Goal: Information Seeking & Learning: Learn about a topic

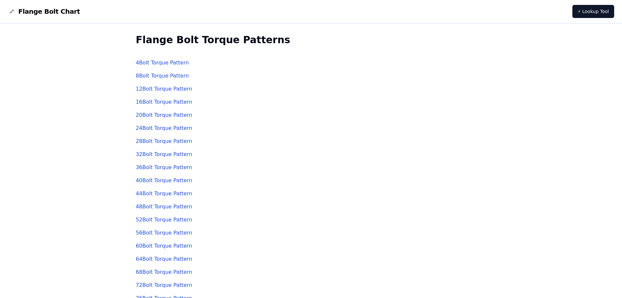
click at [161, 63] on link "4 Bolt Torque Pattern" at bounding box center [162, 62] width 53 height 6
click at [157, 76] on link "8 Bolt Torque Pattern" at bounding box center [162, 76] width 53 height 6
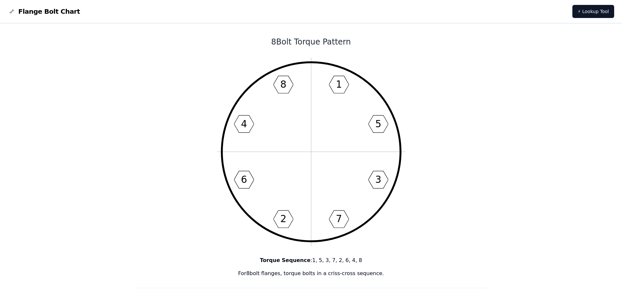
click at [318, 135] on icon "1 5 3 7 2 6 4 8" at bounding box center [311, 151] width 188 height 188
drag, startPoint x: 309, startPoint y: 131, endPoint x: 142, endPoint y: 168, distance: 170.5
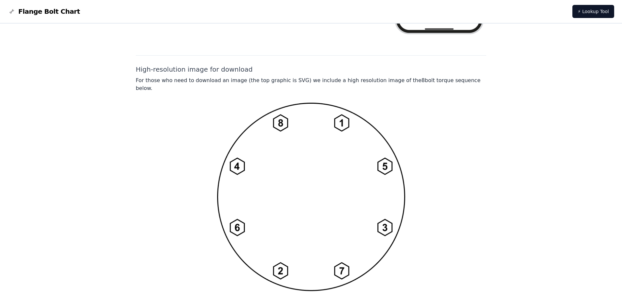
scroll to position [457, 0]
click at [295, 160] on img at bounding box center [311, 196] width 188 height 188
drag, startPoint x: 298, startPoint y: 162, endPoint x: 198, endPoint y: 154, distance: 100.2
click at [203, 155] on div at bounding box center [311, 196] width 351 height 188
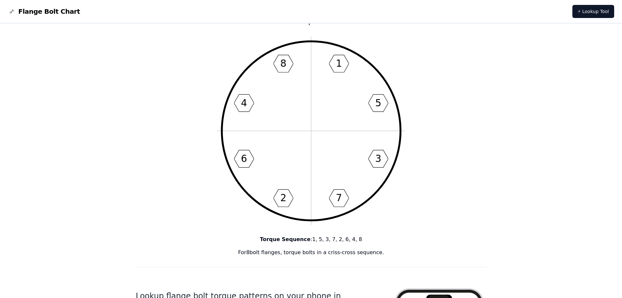
scroll to position [0, 0]
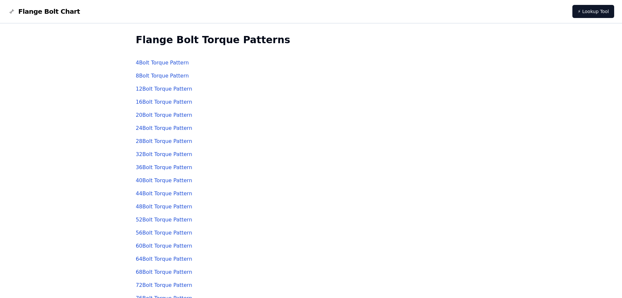
click at [154, 192] on link "44 Bolt Torque Pattern" at bounding box center [164, 193] width 56 height 6
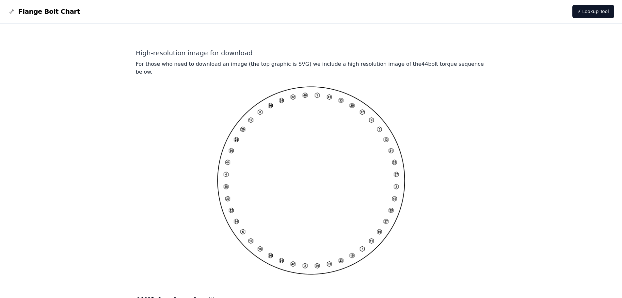
scroll to position [484, 0]
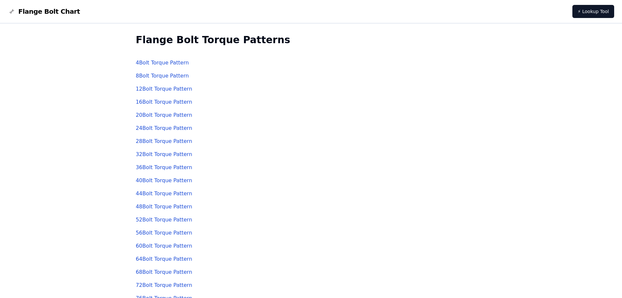
click at [148, 180] on link "40 Bolt Torque Pattern" at bounding box center [164, 180] width 56 height 6
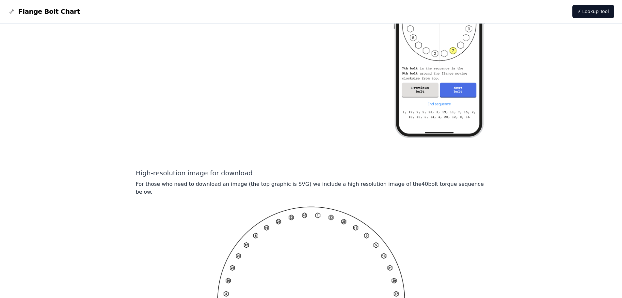
scroll to position [425, 0]
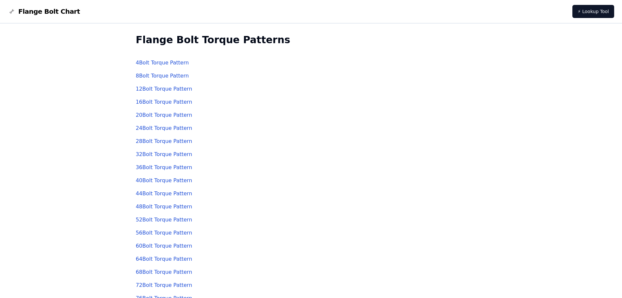
click at [148, 168] on link "36 Bolt Torque Pattern" at bounding box center [164, 167] width 56 height 6
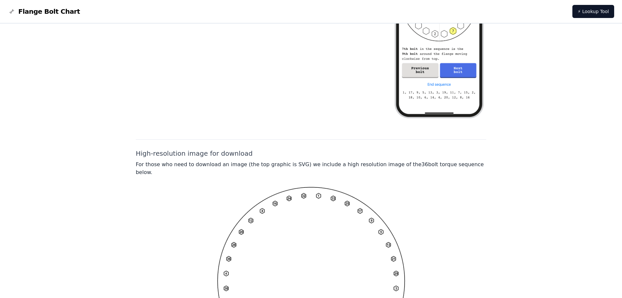
scroll to position [457, 0]
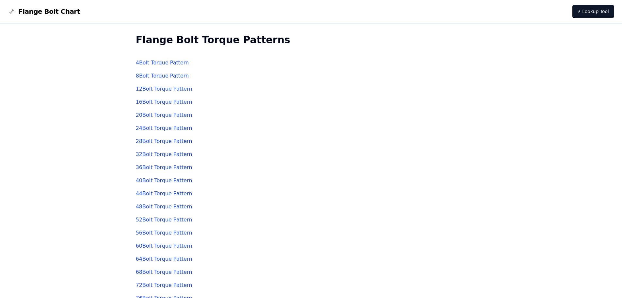
click at [154, 153] on link "32 Bolt Torque Pattern" at bounding box center [164, 154] width 56 height 6
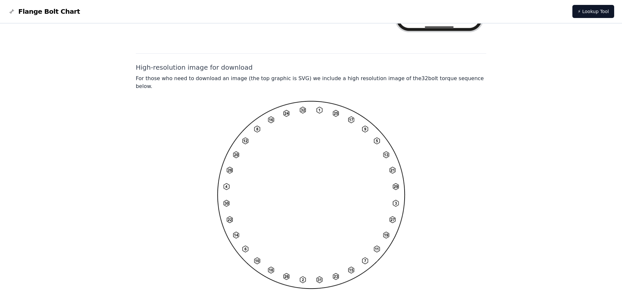
scroll to position [476, 0]
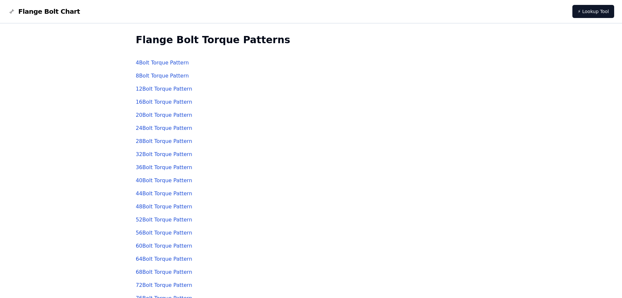
click at [152, 142] on link "28 Bolt Torque Pattern" at bounding box center [164, 141] width 56 height 6
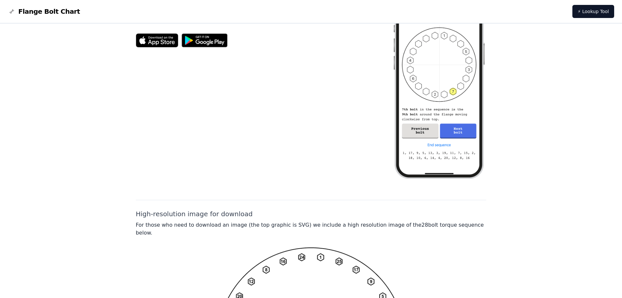
scroll to position [359, 0]
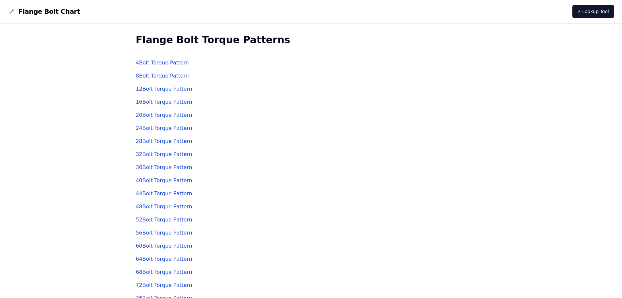
click at [148, 129] on link "24 Bolt Torque Pattern" at bounding box center [164, 128] width 56 height 6
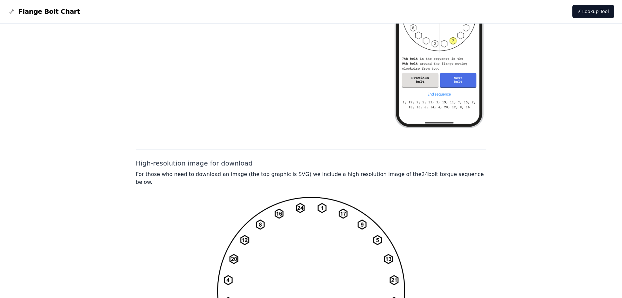
scroll to position [457, 0]
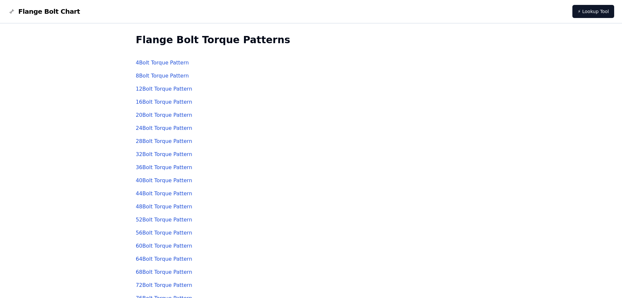
click at [153, 115] on link "20 Bolt Torque Pattern" at bounding box center [164, 115] width 56 height 6
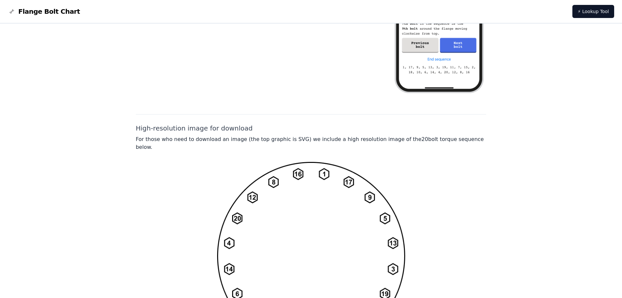
scroll to position [425, 0]
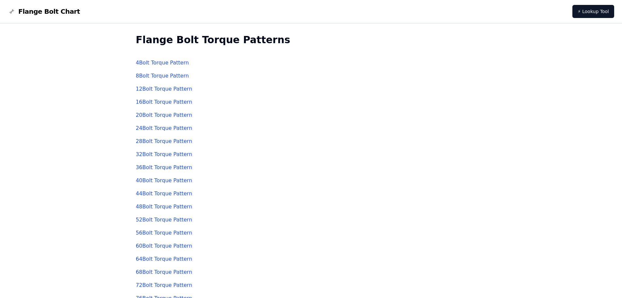
click at [157, 115] on link "20 Bolt Torque Pattern" at bounding box center [164, 115] width 56 height 6
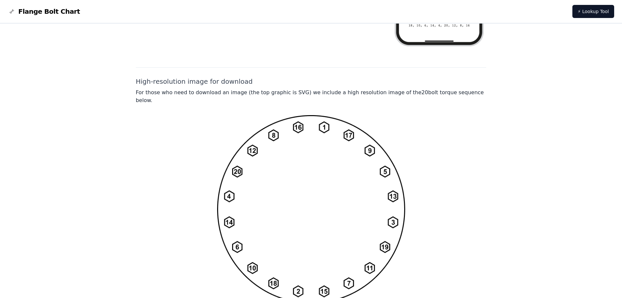
scroll to position [476, 0]
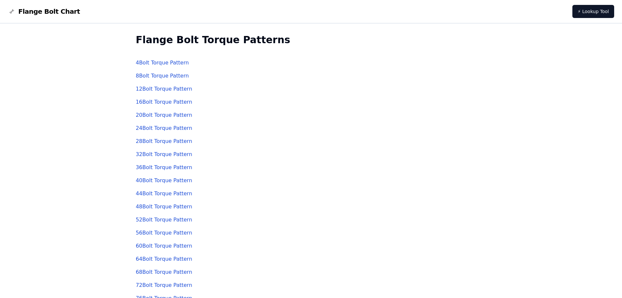
drag, startPoint x: 153, startPoint y: 101, endPoint x: 82, endPoint y: 125, distance: 74.6
click at [77, 125] on div "Flange Bolt Torque Patterns 4 Bolt Torque Pattern 8 Bolt Torque Pattern 12 Bolt…" at bounding box center [311, 201] width 622 height 354
click at [150, 102] on link "16 Bolt Torque Pattern" at bounding box center [164, 102] width 56 height 6
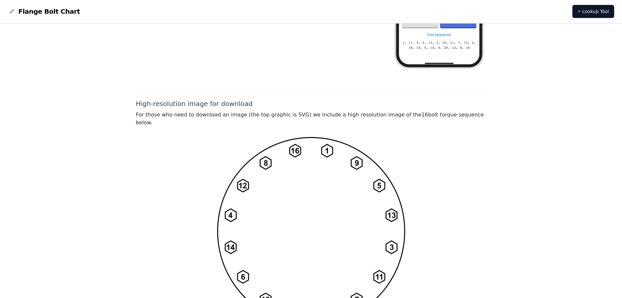
scroll to position [457, 0]
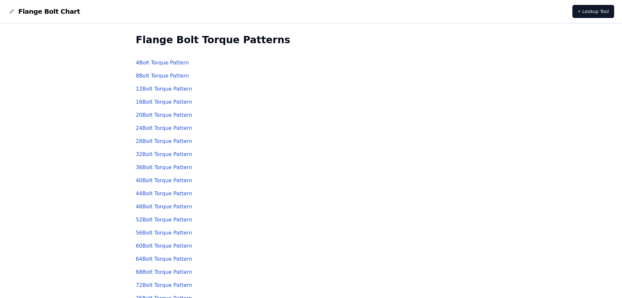
click at [149, 87] on link "12 Bolt Torque Pattern" at bounding box center [164, 89] width 56 height 6
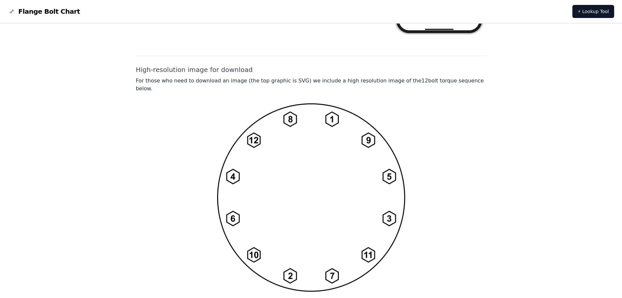
scroll to position [476, 0]
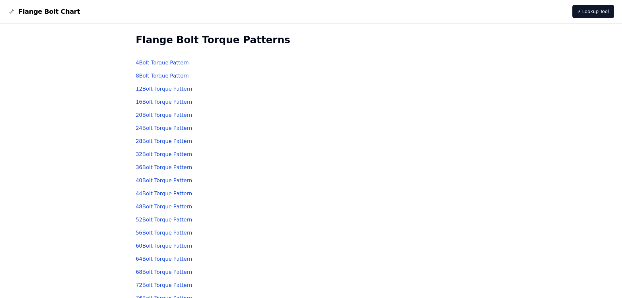
click at [151, 75] on link "8 Bolt Torque Pattern" at bounding box center [162, 76] width 53 height 6
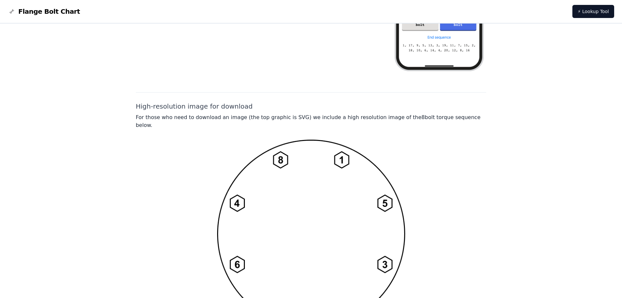
scroll to position [476, 0]
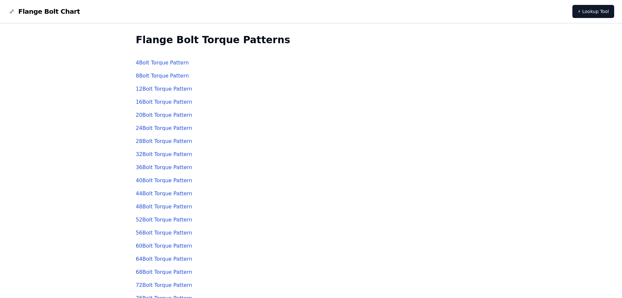
click at [153, 62] on link "4 Bolt Torque Pattern" at bounding box center [162, 62] width 53 height 6
click at [158, 62] on link "4 Bolt Torque Pattern" at bounding box center [162, 62] width 53 height 6
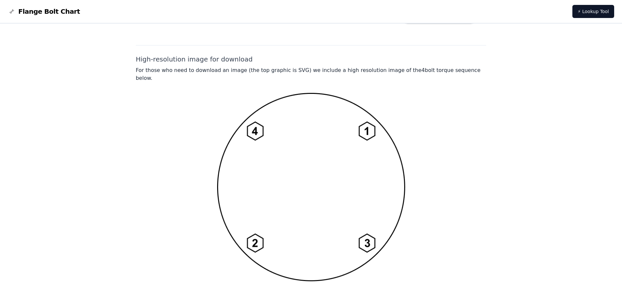
scroll to position [476, 0]
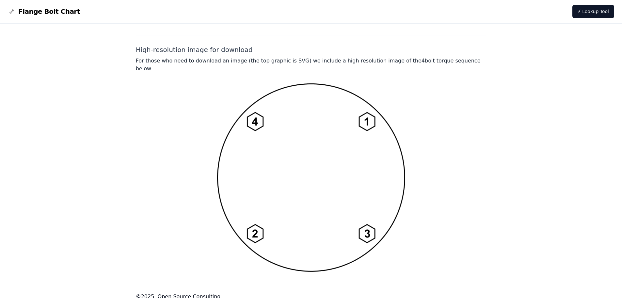
click at [323, 174] on img at bounding box center [311, 177] width 188 height 188
click at [205, 59] on p "For those who need to download an image (the top graphic is SVG) we include a h…" at bounding box center [311, 65] width 351 height 16
click at [205, 58] on p "For those who need to download an image (the top graphic is SVG) we include a h…" at bounding box center [311, 65] width 351 height 16
click at [178, 148] on div at bounding box center [311, 177] width 351 height 188
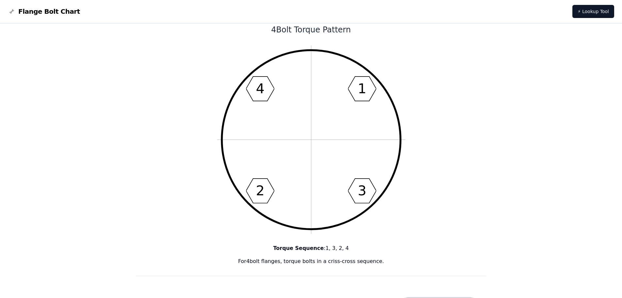
scroll to position [0, 0]
